Goal: Task Accomplishment & Management: Use online tool/utility

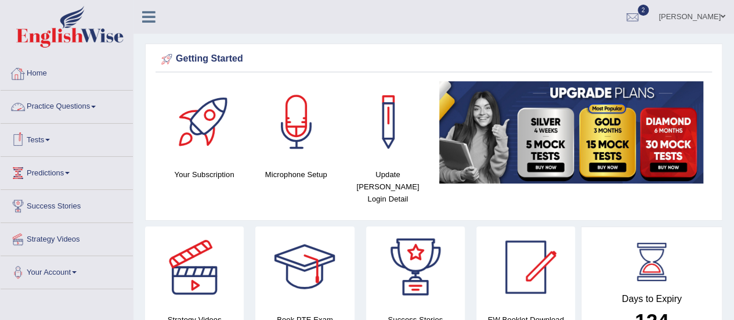
drag, startPoint x: 93, startPoint y: 106, endPoint x: 91, endPoint y: 113, distance: 7.5
click at [93, 107] on link "Practice Questions" at bounding box center [67, 105] width 132 height 29
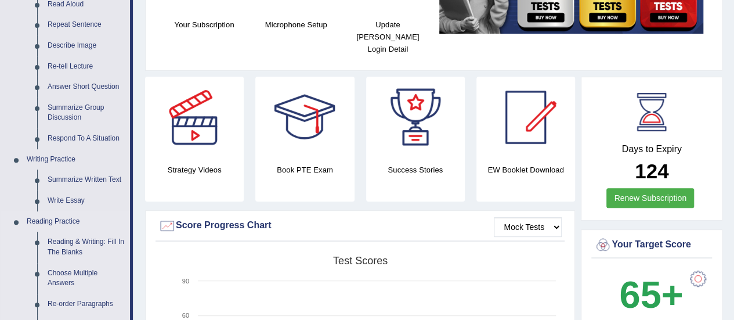
scroll to position [174, 0]
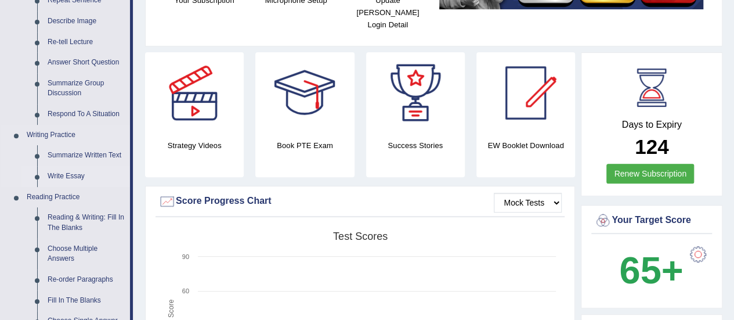
click at [62, 178] on link "Write Essay" at bounding box center [86, 176] width 88 height 21
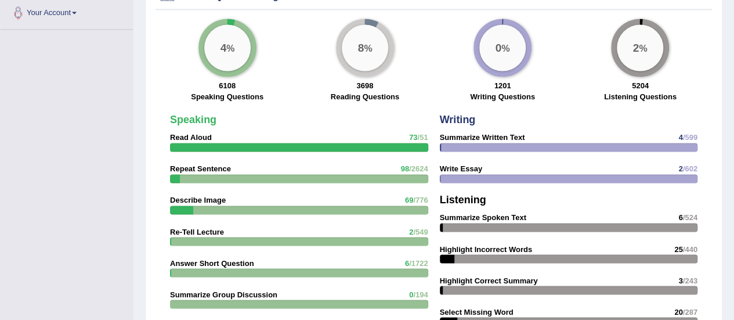
scroll to position [915, 0]
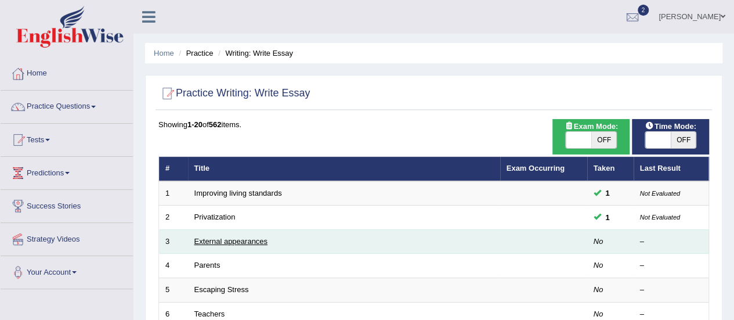
click at [226, 242] on link "External appearances" at bounding box center [230, 241] width 73 height 9
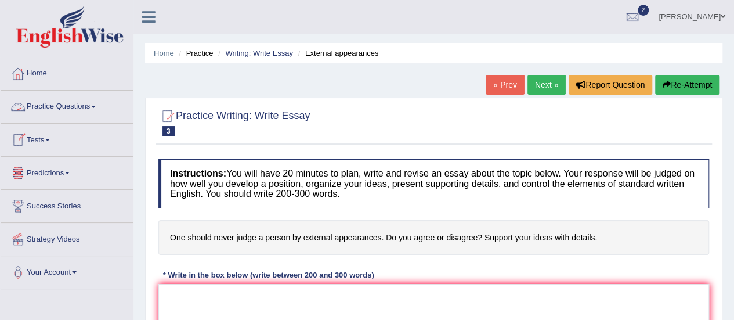
click at [42, 74] on link "Home" at bounding box center [67, 71] width 132 height 29
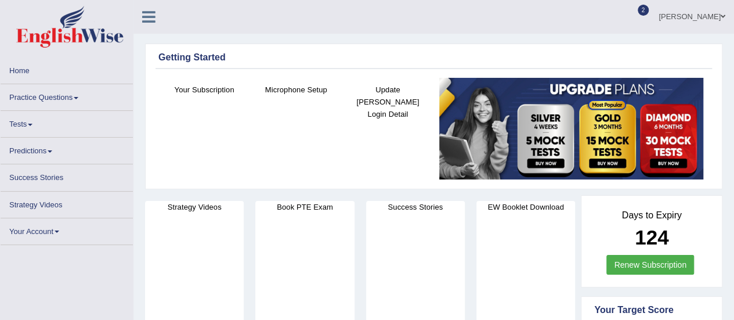
click at [73, 100] on link "Practice Questions" at bounding box center [67, 95] width 132 height 23
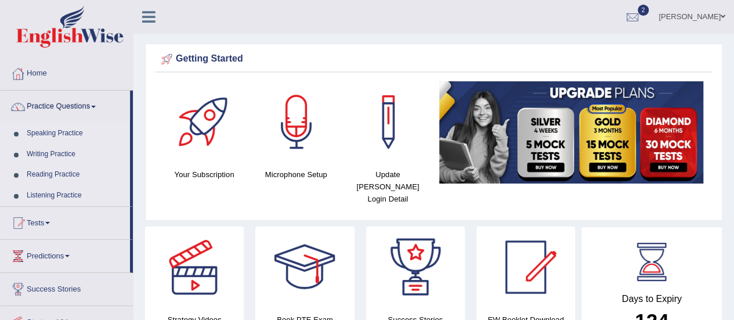
scroll to position [58, 0]
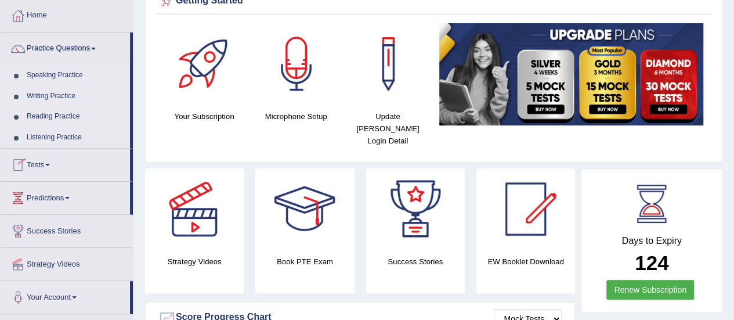
click at [43, 96] on link "Writing Practice" at bounding box center [75, 96] width 109 height 21
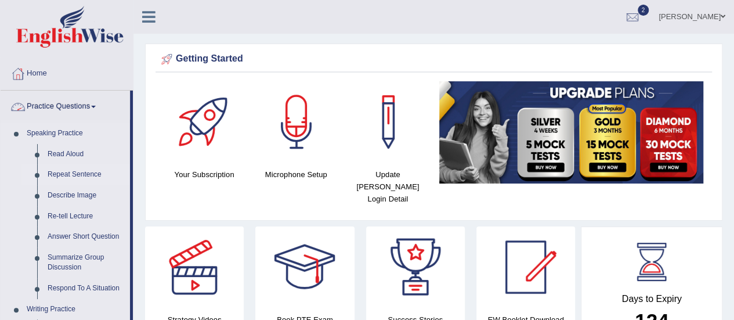
scroll to position [174, 0]
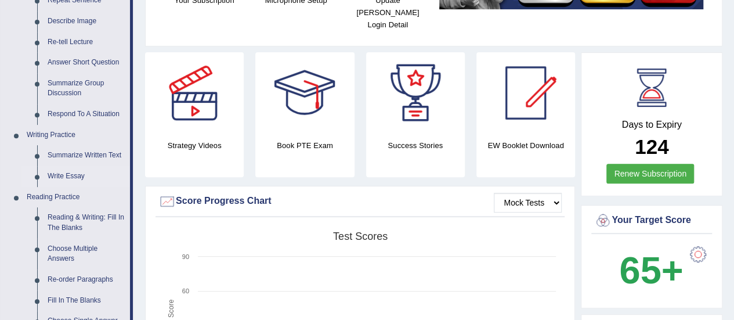
drag, startPoint x: 64, startPoint y: 177, endPoint x: 58, endPoint y: 179, distance: 6.3
click at [64, 177] on link "Write Essay" at bounding box center [86, 176] width 88 height 21
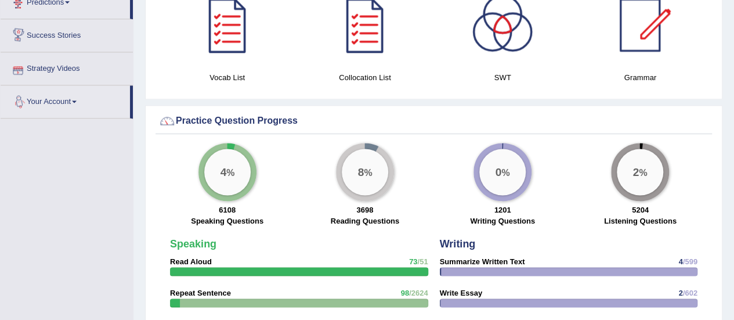
scroll to position [772, 0]
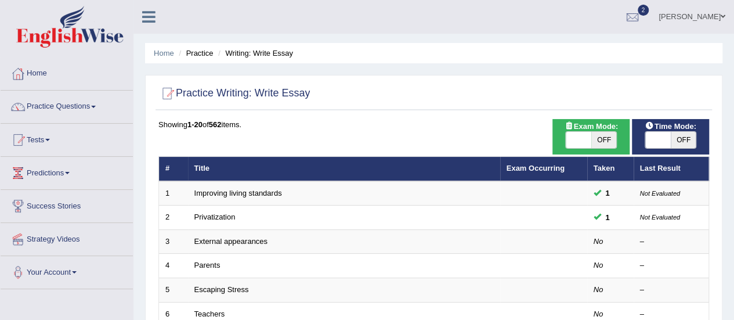
click at [681, 139] on span "OFF" at bounding box center [684, 140] width 26 height 16
checkbox input "true"
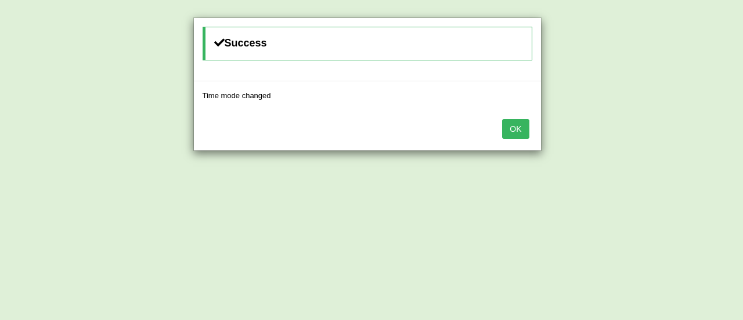
click at [517, 128] on button "OK" at bounding box center [515, 129] width 27 height 20
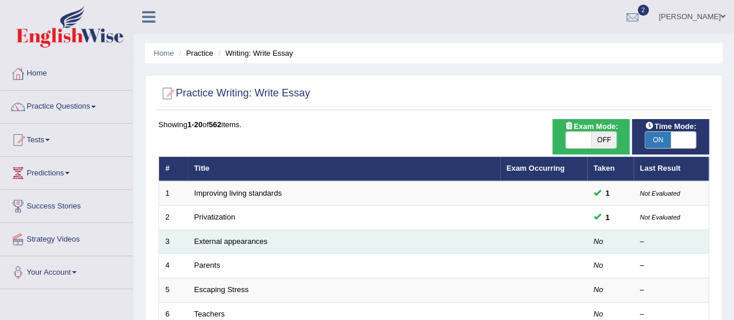
scroll to position [58, 0]
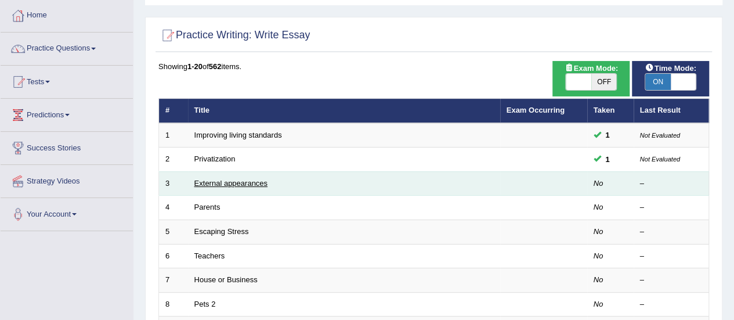
click at [241, 183] on link "External appearances" at bounding box center [230, 183] width 73 height 9
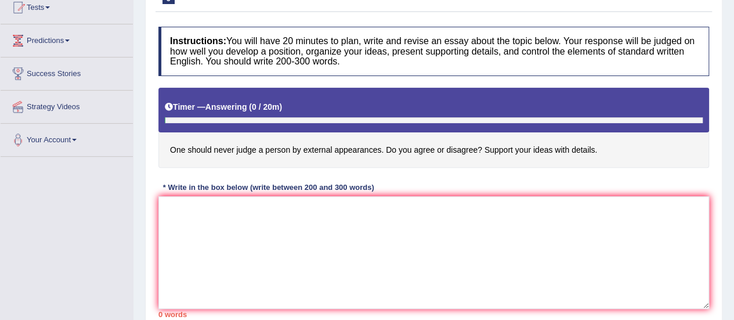
scroll to position [174, 0]
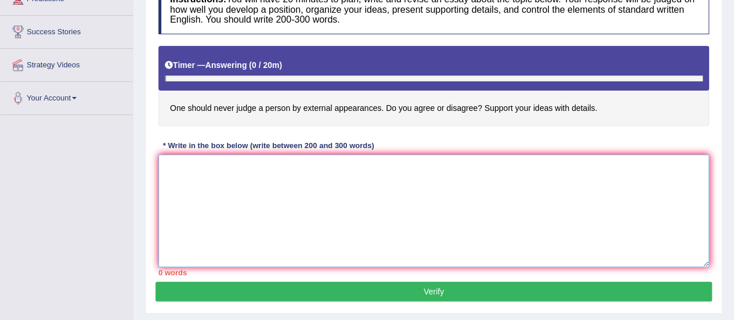
click at [177, 169] on textarea at bounding box center [433, 210] width 551 height 113
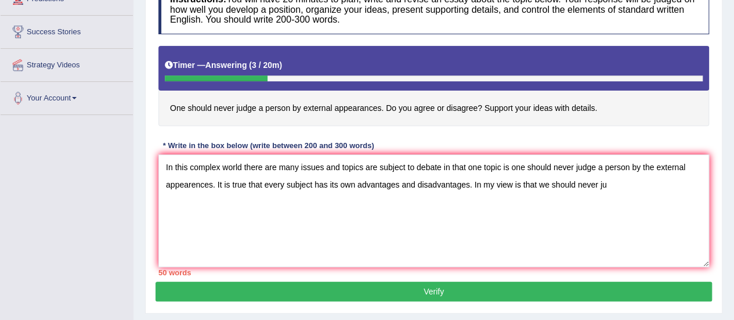
click at [338, 133] on div "Instructions: You will have 20 minutes to plan, write and revise an essay about…" at bounding box center [434, 130] width 557 height 302
click at [606, 182] on textarea "In this complex world there are many issues and topics are subject to debate in…" at bounding box center [433, 210] width 551 height 113
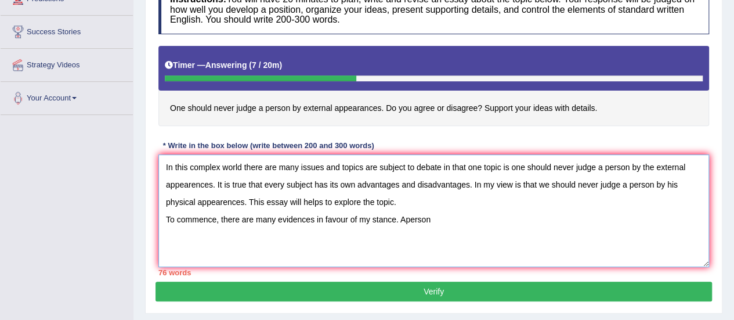
drag, startPoint x: 403, startPoint y: 219, endPoint x: 423, endPoint y: 222, distance: 20.0
click at [407, 221] on textarea "In this complex world there are many issues and topics are subject to debate in…" at bounding box center [433, 210] width 551 height 113
click at [406, 217] on textarea "In this complex world there are many issues and topics are subject to debate in…" at bounding box center [433, 210] width 551 height 113
drag, startPoint x: 433, startPoint y: 216, endPoint x: 456, endPoint y: 221, distance: 23.7
click at [441, 219] on textarea "In this complex world there are many issues and topics are subject to debate in…" at bounding box center [433, 210] width 551 height 113
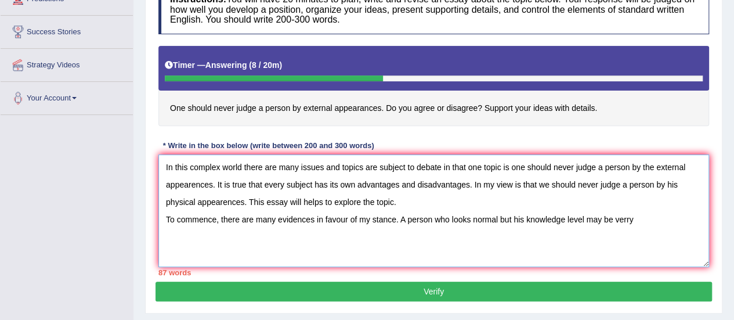
drag, startPoint x: 628, startPoint y: 218, endPoint x: 635, endPoint y: 218, distance: 7.0
click at [630, 218] on textarea "In this complex world there are many issues and topics are subject to debate in…" at bounding box center [433, 210] width 551 height 113
click at [657, 216] on textarea "In this complex world there are many issues and topics are subject to debate in…" at bounding box center [433, 210] width 551 height 113
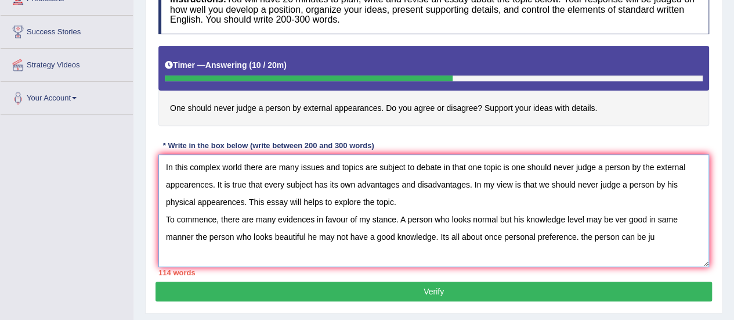
click at [656, 218] on textarea "In this complex world there are many issues and topics are subject to debate in…" at bounding box center [433, 210] width 551 height 113
click at [625, 220] on textarea "In this complex world there are many issues and topics are subject to debate in…" at bounding box center [433, 210] width 551 height 113
drag, startPoint x: 652, startPoint y: 233, endPoint x: 662, endPoint y: 237, distance: 10.5
click at [654, 233] on textarea "In this complex world there are many issues and topics are subject to debate in…" at bounding box center [433, 210] width 551 height 113
drag, startPoint x: 652, startPoint y: 234, endPoint x: 667, endPoint y: 234, distance: 15.7
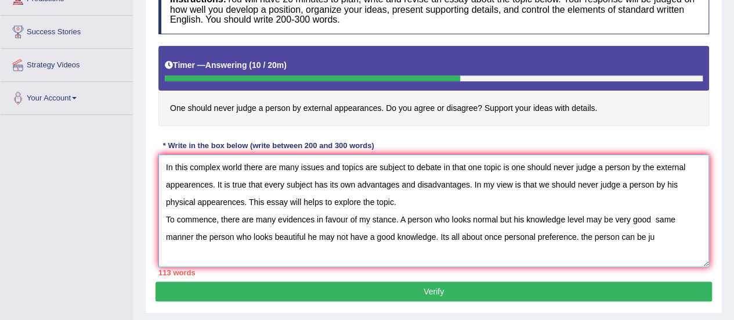
click at [652, 234] on textarea "In this complex world there are many issues and topics are subject to debate in…" at bounding box center [433, 210] width 551 height 113
click at [665, 241] on textarea "In this complex world there are many issues and topics are subject to debate in…" at bounding box center [433, 210] width 551 height 113
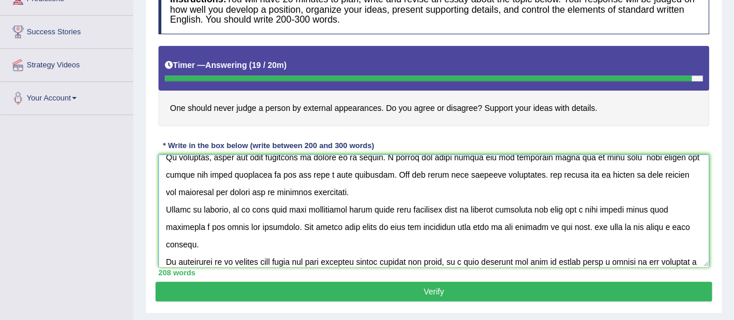
scroll to position [80, 0]
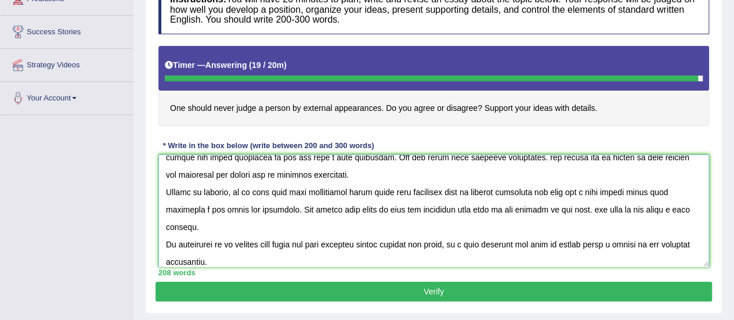
drag, startPoint x: 212, startPoint y: 243, endPoint x: 243, endPoint y: 241, distance: 30.8
click at [214, 243] on textarea at bounding box center [433, 210] width 551 height 113
type textarea "In this complex world there are many issues and topics are subject to debate in…"
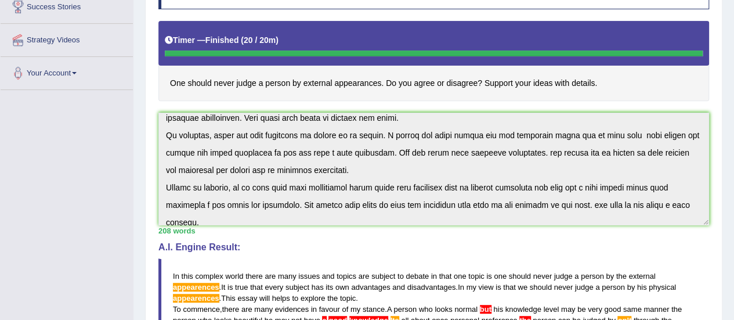
scroll to position [0, 0]
